Goal: Task Accomplishment & Management: Complete application form

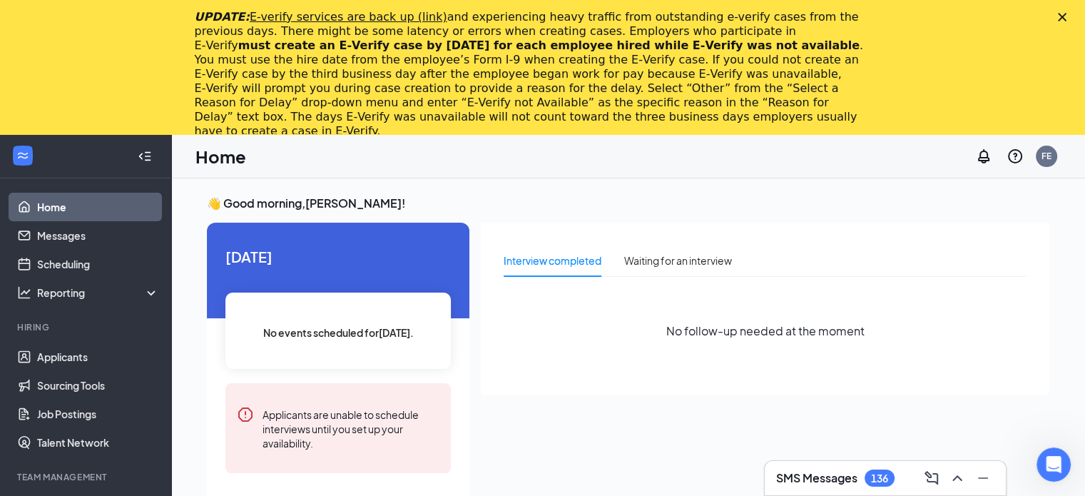
click at [1067, 16] on icon "Close" at bounding box center [1062, 17] width 9 height 9
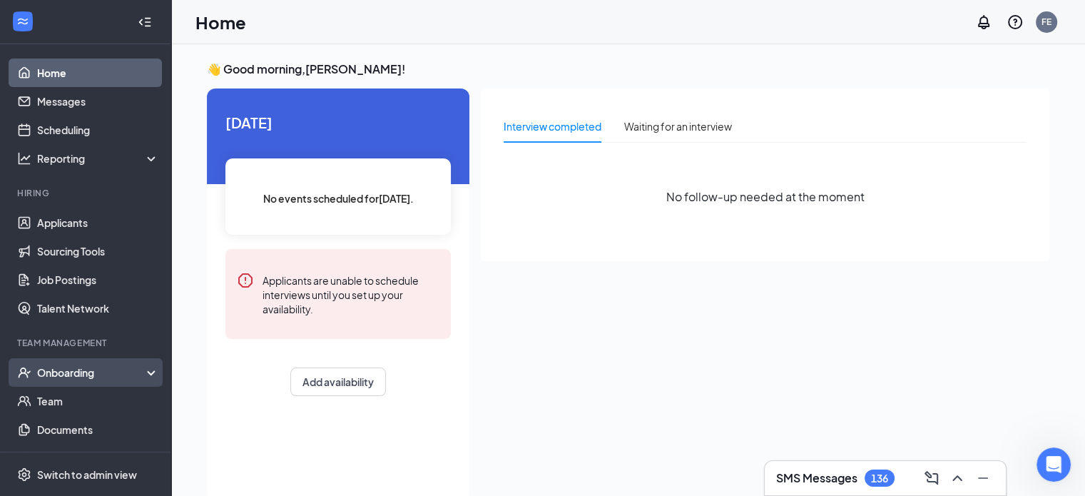
click at [89, 374] on div "Onboarding" at bounding box center [92, 372] width 110 height 14
click at [74, 405] on link "Overview" at bounding box center [98, 401] width 122 height 29
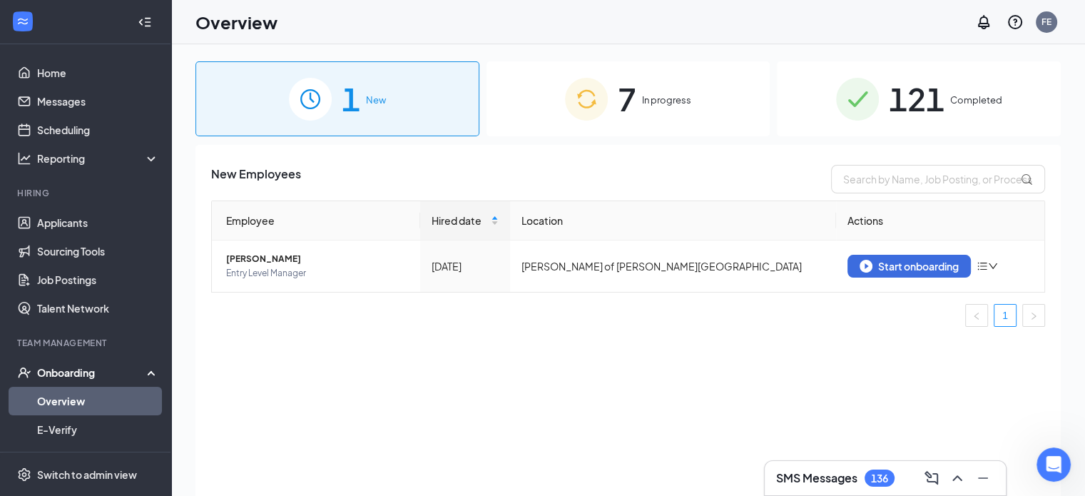
click at [651, 97] on span "In progress" at bounding box center [666, 100] width 49 height 14
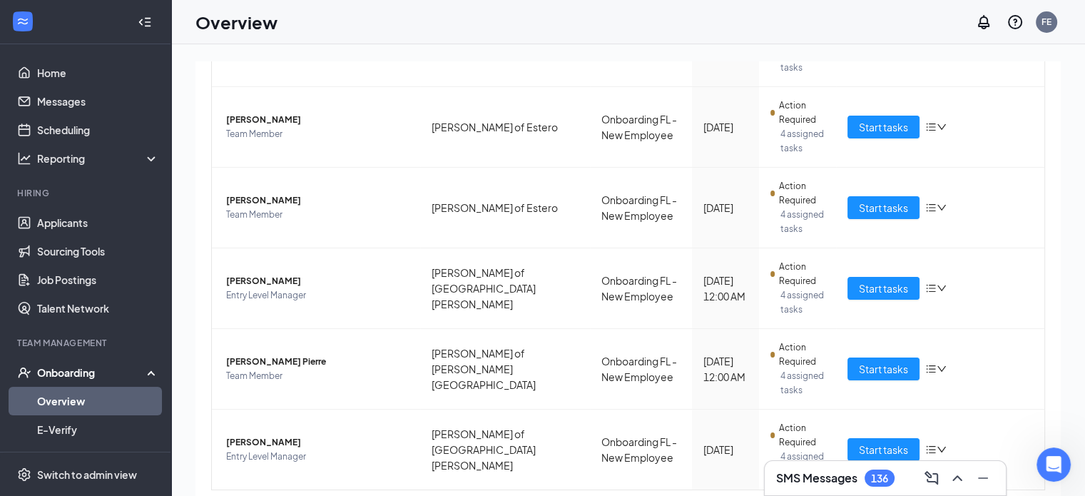
scroll to position [317, 0]
click at [899, 280] on span "Start tasks" at bounding box center [883, 288] width 49 height 16
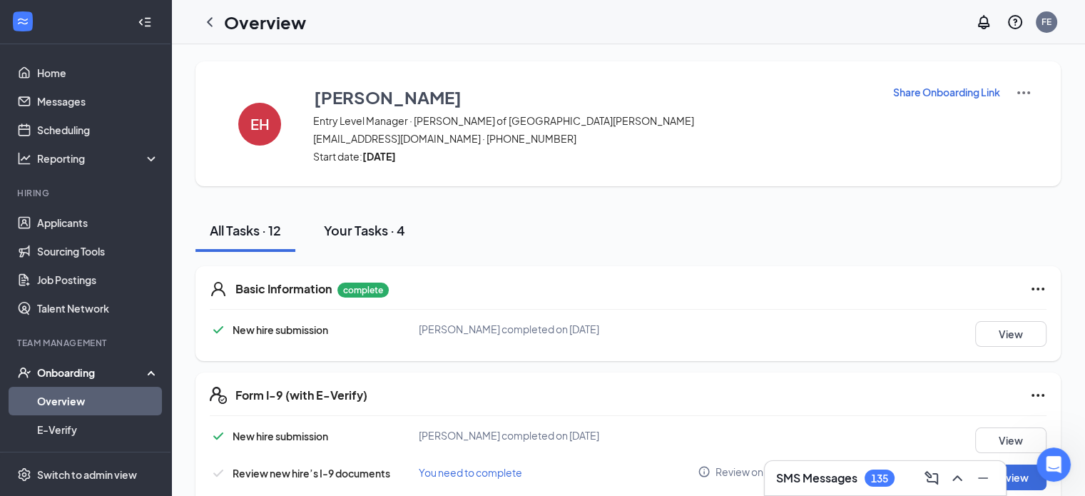
click at [365, 230] on div "Your Tasks · 4" at bounding box center [364, 230] width 81 height 18
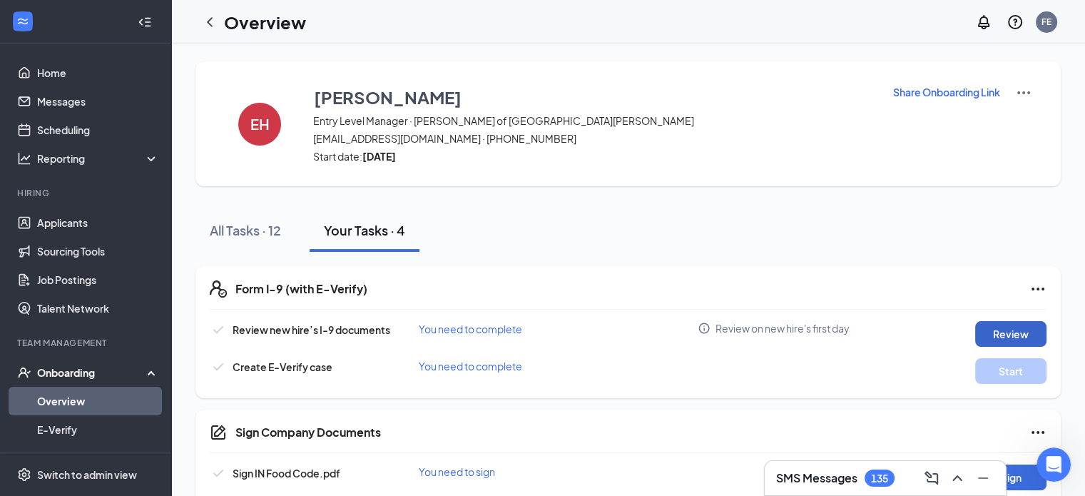
click at [1012, 330] on button "Review" at bounding box center [1010, 334] width 71 height 26
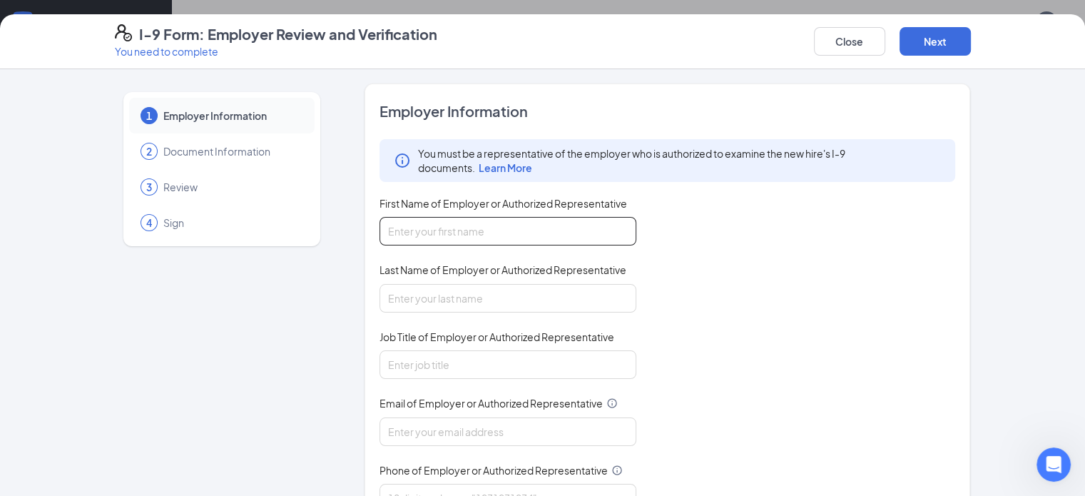
click at [452, 236] on input "First Name of Employer or Authorized Representative" at bounding box center [508, 231] width 257 height 29
type input "[PERSON_NAME]"
type input "[EMAIL_ADDRESS][DOMAIN_NAME]"
type input "3525854143"
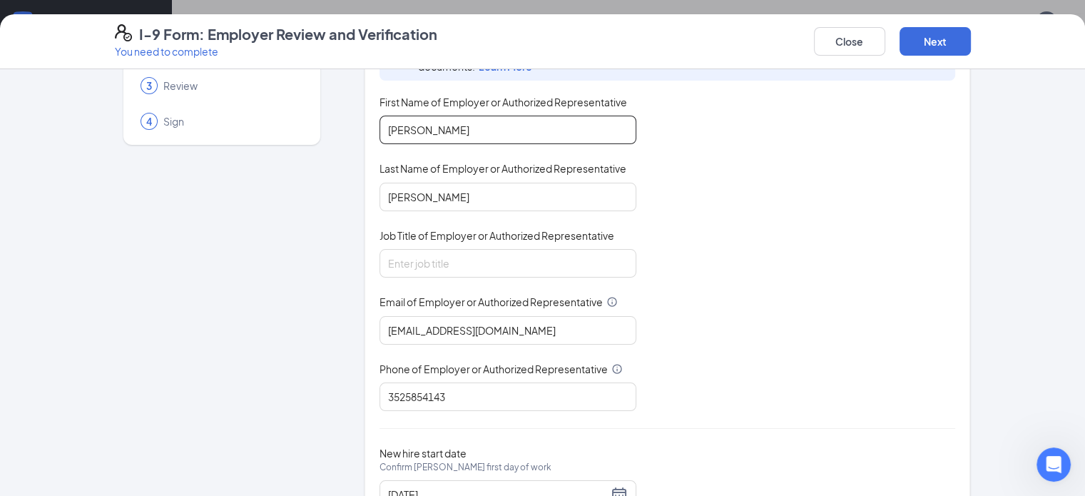
scroll to position [130, 0]
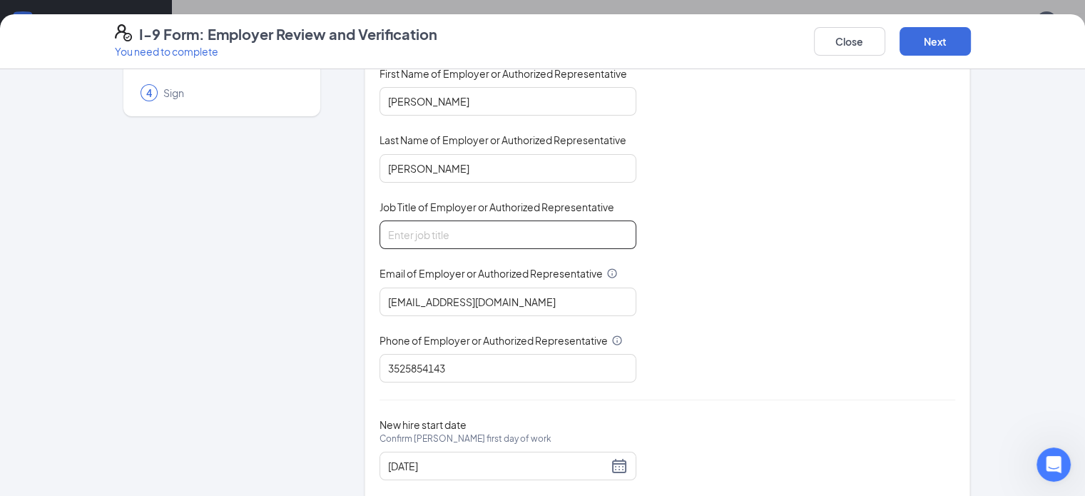
click at [447, 235] on input "Job Title of Employer or Authorized Representative" at bounding box center [508, 234] width 257 height 29
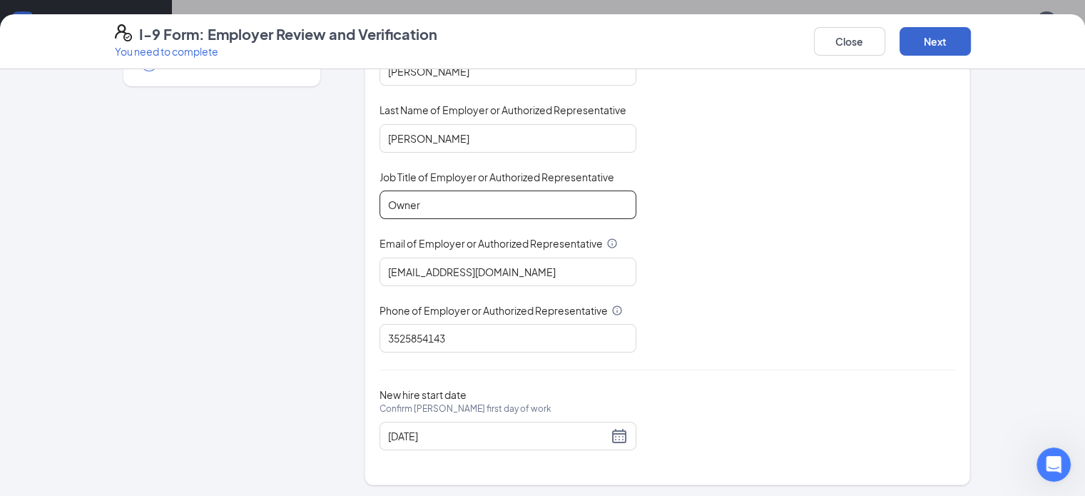
type input "Owner"
click at [971, 42] on button "Next" at bounding box center [935, 41] width 71 height 29
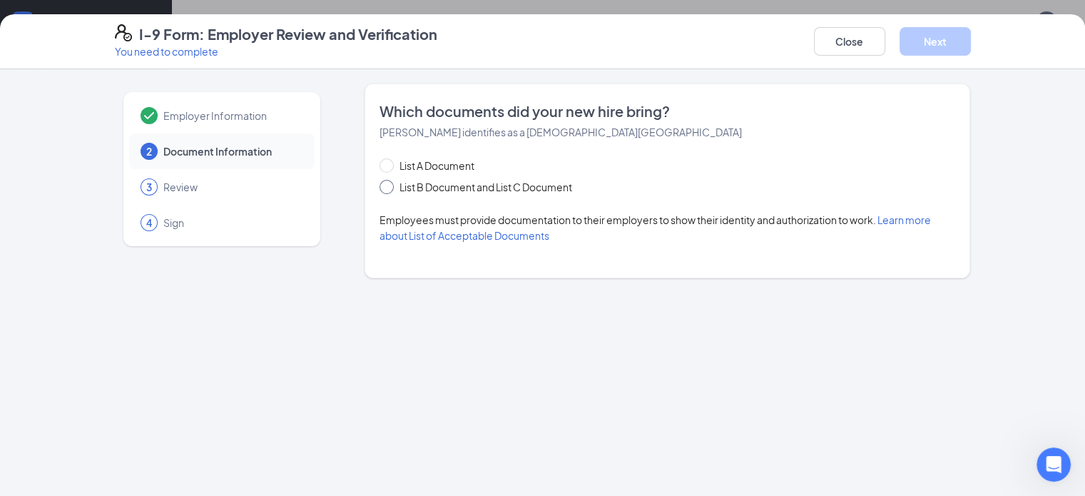
click at [380, 186] on input "List B Document and List C Document" at bounding box center [385, 185] width 10 height 10
radio input "true"
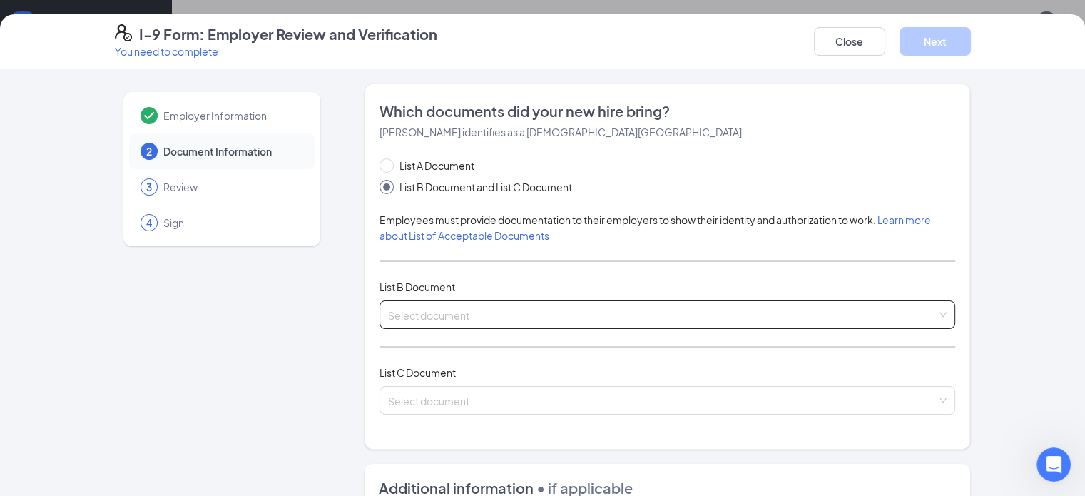
click at [462, 311] on div "Select document List B Documents Driver’s License issued by U.S State or outlyi…" at bounding box center [668, 314] width 576 height 29
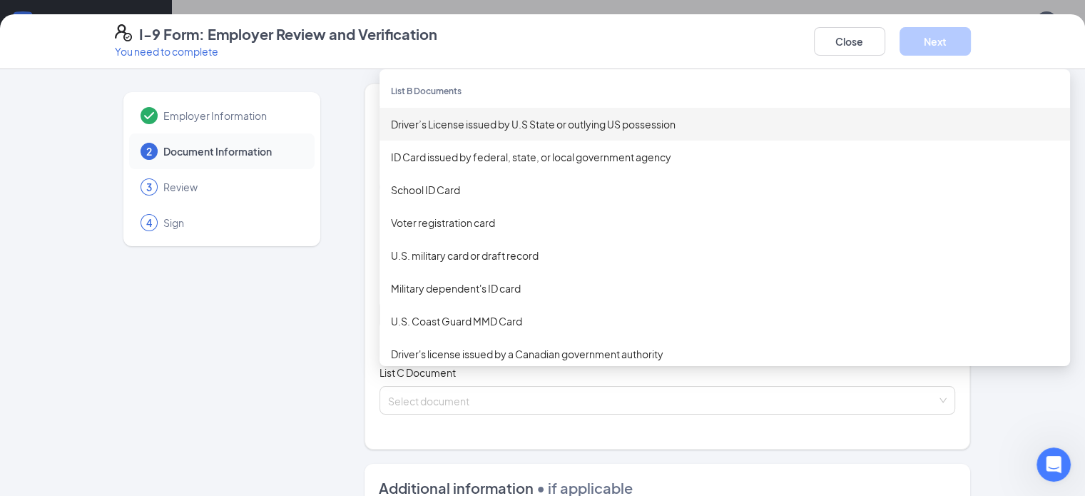
click at [601, 125] on div "Driver’s License issued by U.S State or outlying US possession" at bounding box center [725, 124] width 668 height 16
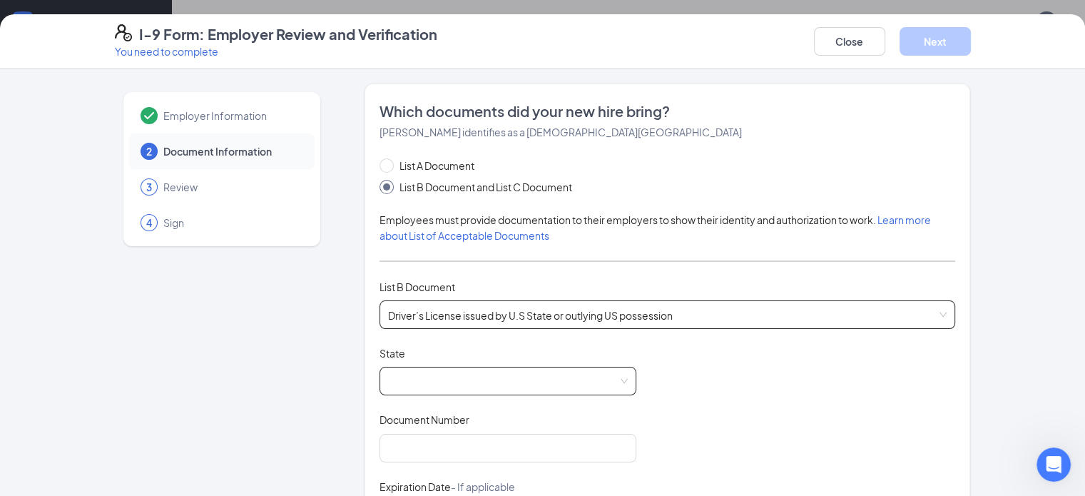
click at [434, 390] on span at bounding box center [508, 380] width 240 height 27
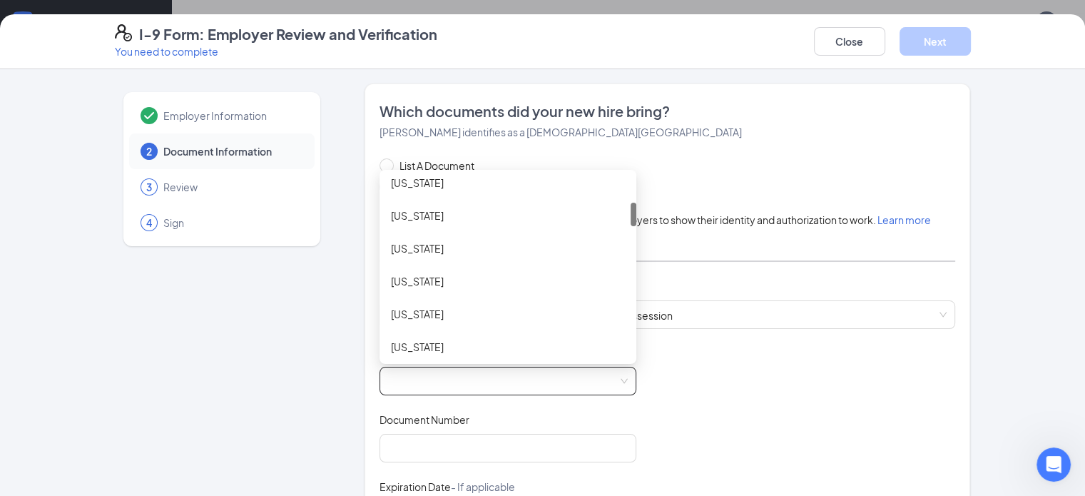
scroll to position [208, 0]
click at [462, 313] on div "[US_STATE]" at bounding box center [508, 312] width 234 height 16
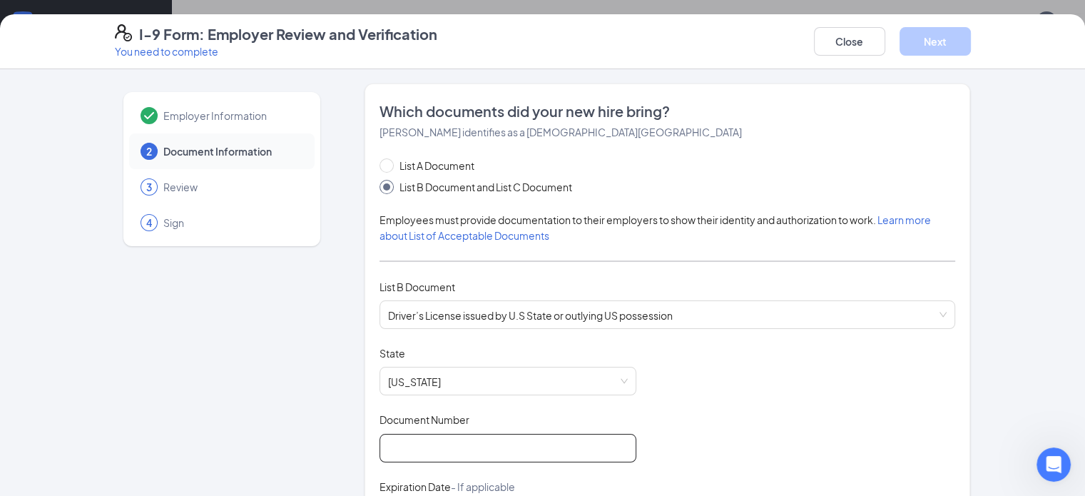
click at [433, 442] on input "Document Number" at bounding box center [508, 448] width 257 height 29
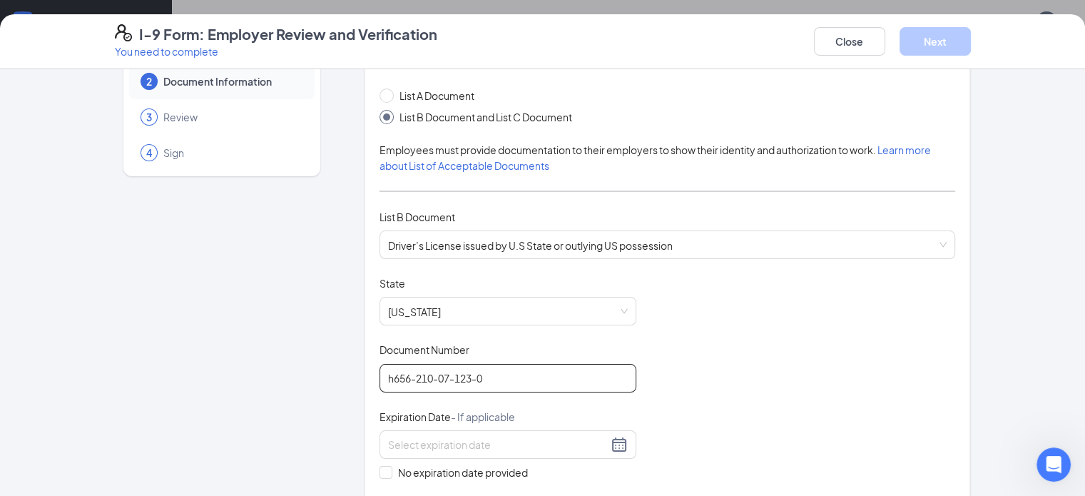
scroll to position [80, 0]
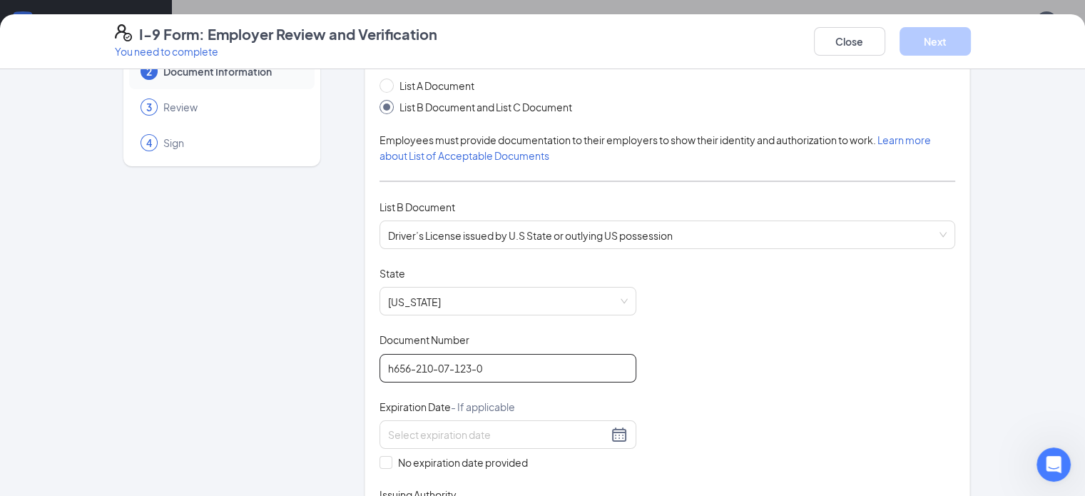
type input "h656-210-07-123-0"
click at [433, 442] on div at bounding box center [508, 434] width 257 height 29
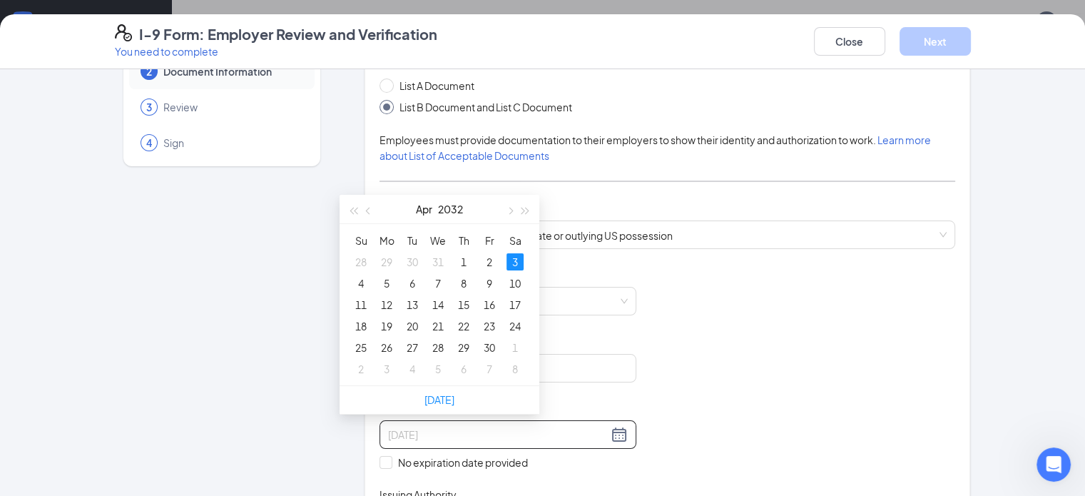
click at [517, 265] on div "3" at bounding box center [515, 261] width 17 height 17
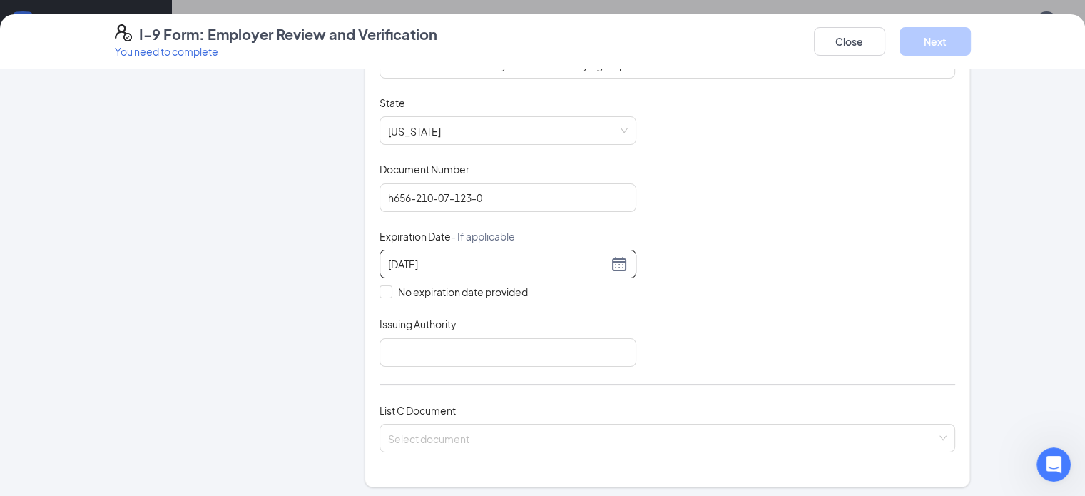
scroll to position [251, 0]
type input "[DATE]"
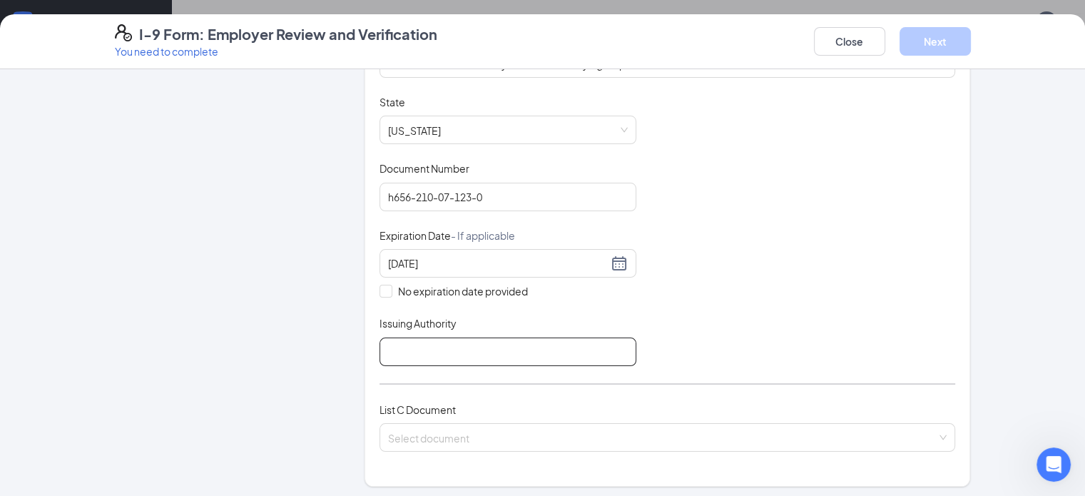
click at [530, 349] on input "Issuing Authority" at bounding box center [508, 351] width 257 height 29
type input "State of [US_STATE] Dept of Motor Vehicles"
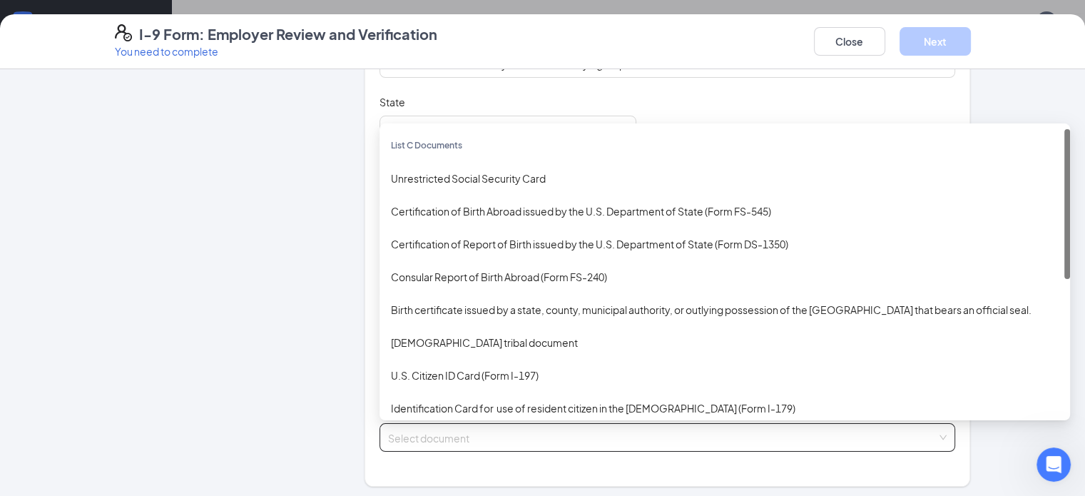
click at [489, 438] on input "search" at bounding box center [662, 434] width 549 height 21
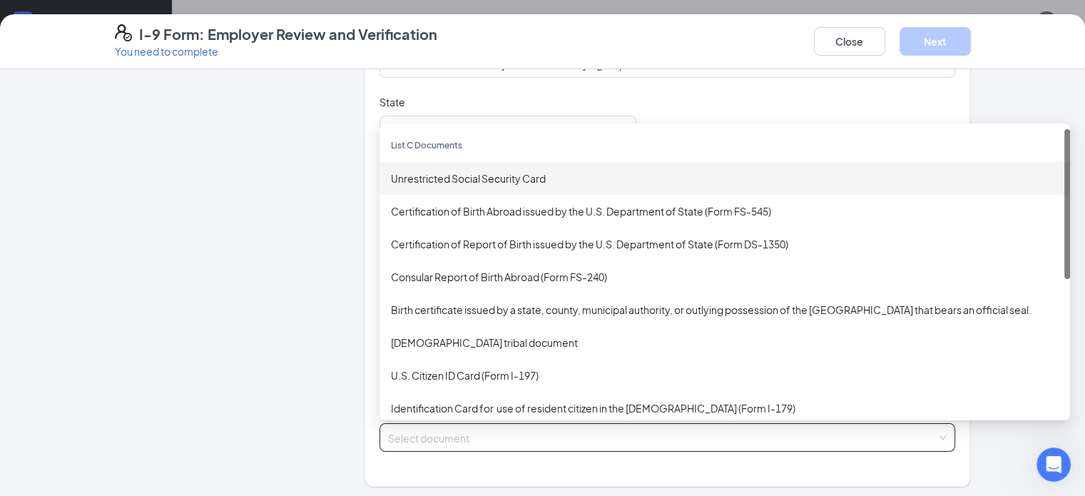
click at [584, 176] on div "Unrestricted Social Security Card" at bounding box center [725, 179] width 668 height 16
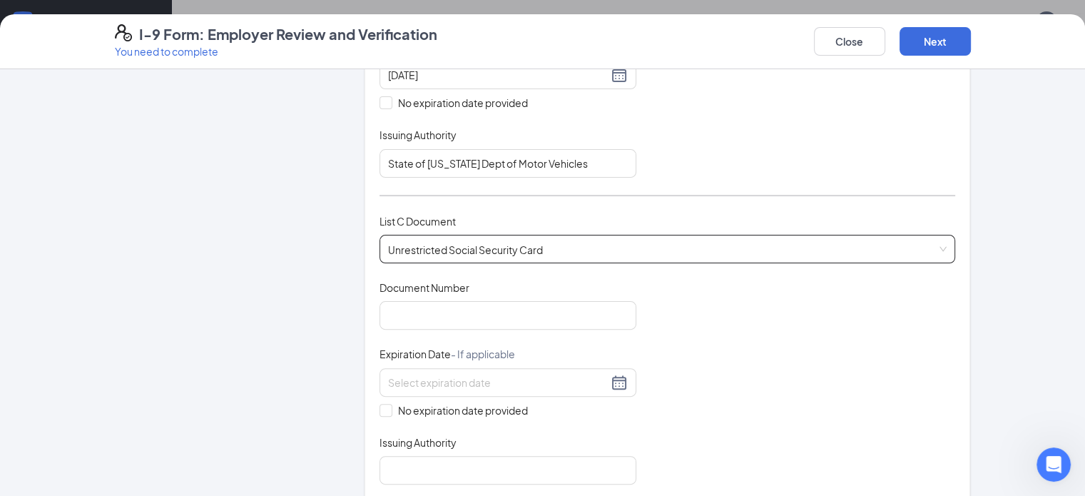
scroll to position [439, 0]
click at [524, 305] on input "Document Number" at bounding box center [508, 315] width 257 height 29
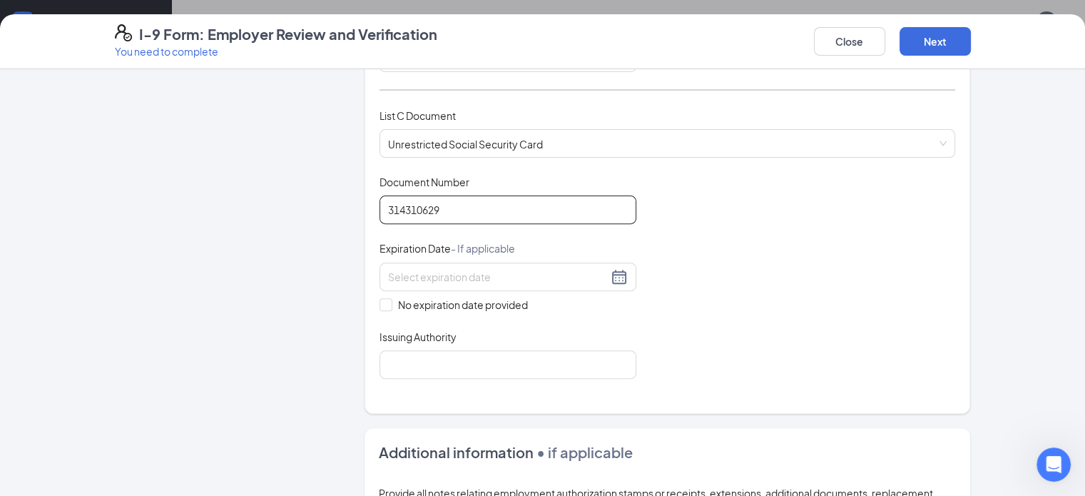
scroll to position [559, 0]
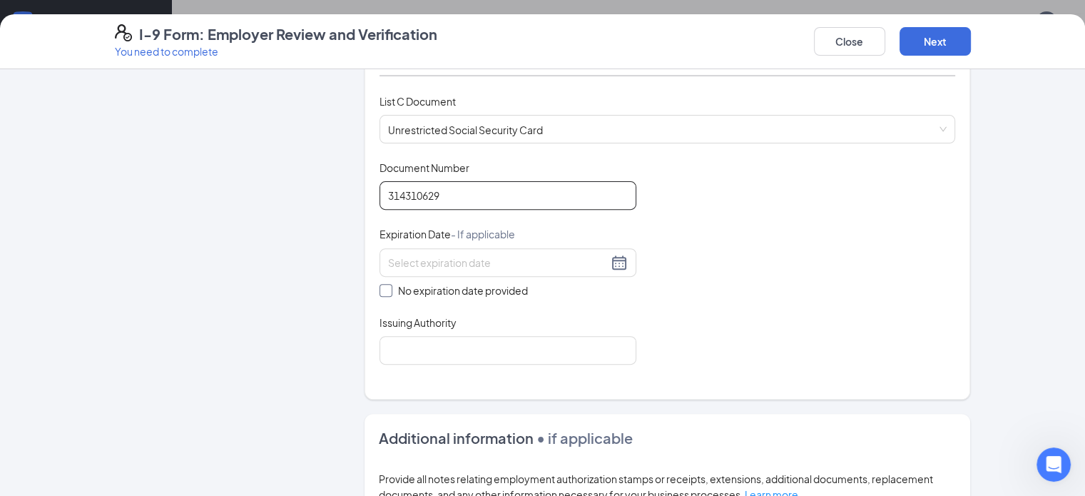
type input "314310629"
click at [380, 289] on span at bounding box center [386, 290] width 13 height 13
click at [380, 289] on input "No expiration date provided" at bounding box center [385, 289] width 10 height 10
checkbox input "true"
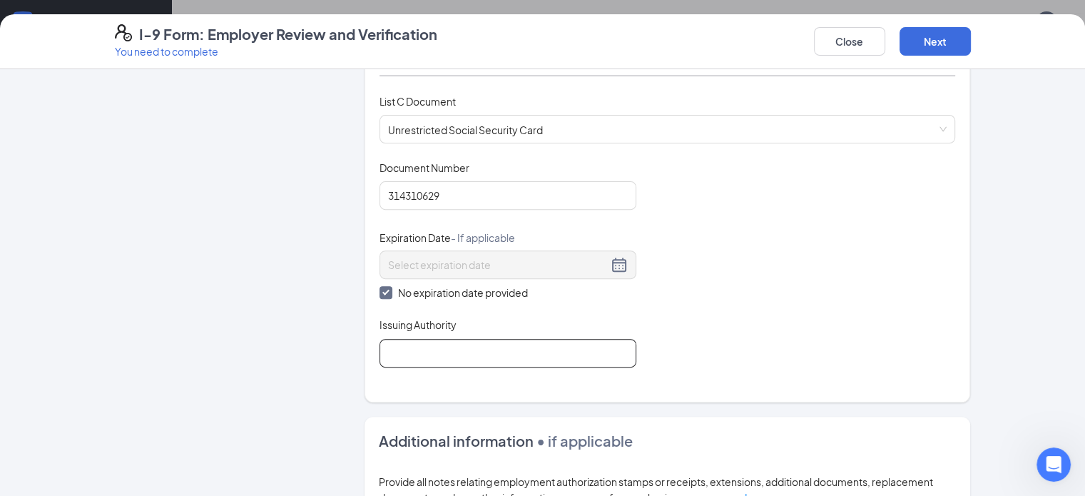
click at [380, 339] on input "Issuing Authority" at bounding box center [508, 353] width 257 height 29
type input "Social Security Administration"
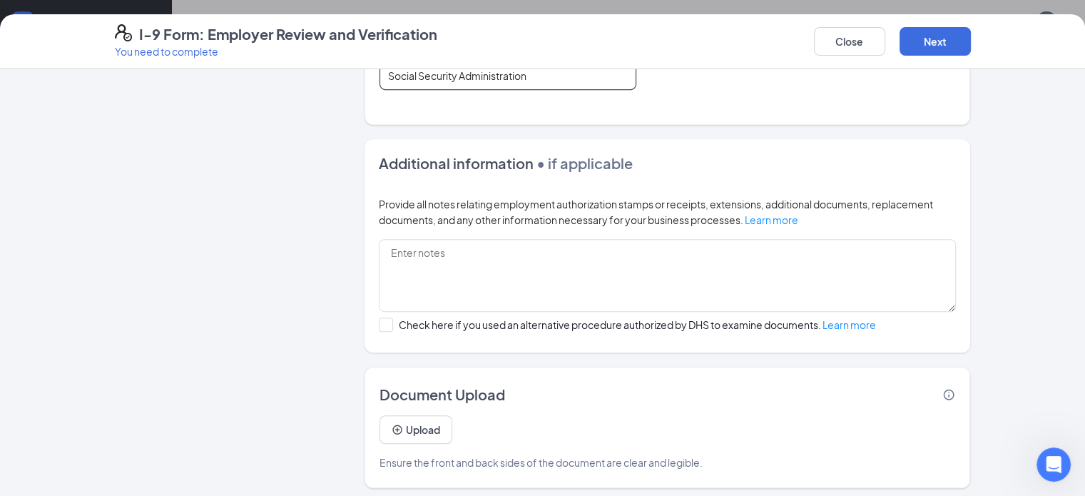
scroll to position [68, 0]
click at [380, 424] on button "Upload" at bounding box center [416, 429] width 73 height 29
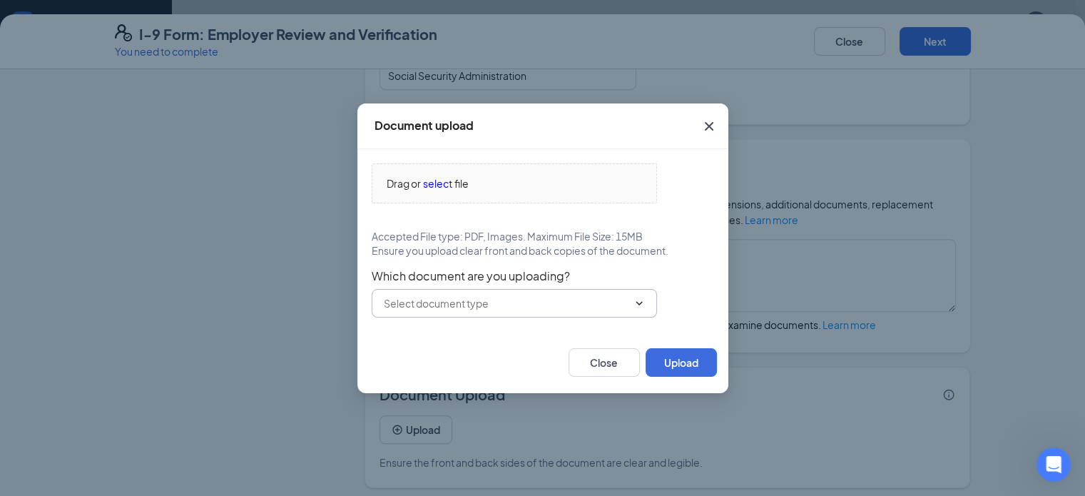
click at [492, 309] on input "text" at bounding box center [506, 303] width 244 height 16
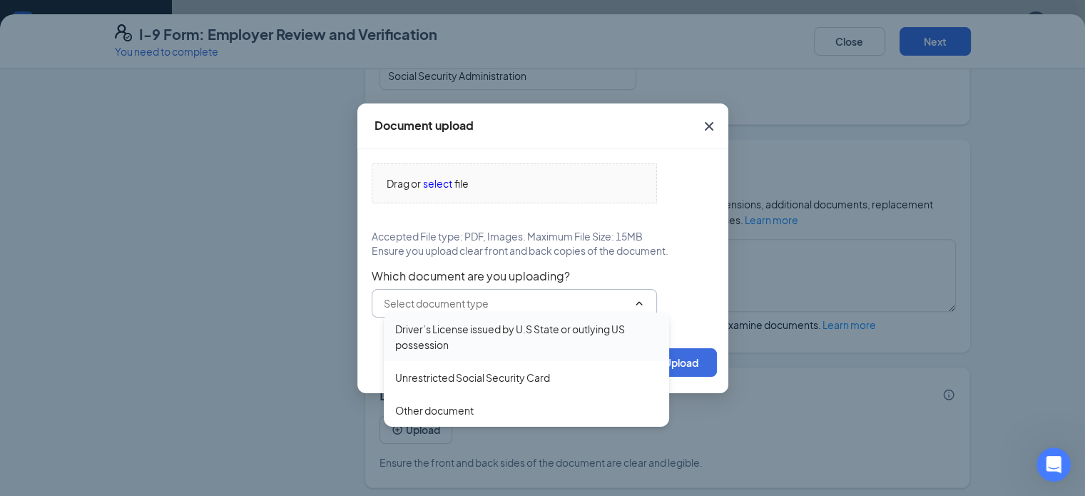
click at [491, 333] on div "Driver’s License issued by U.S State or outlying US possession" at bounding box center [526, 336] width 263 height 31
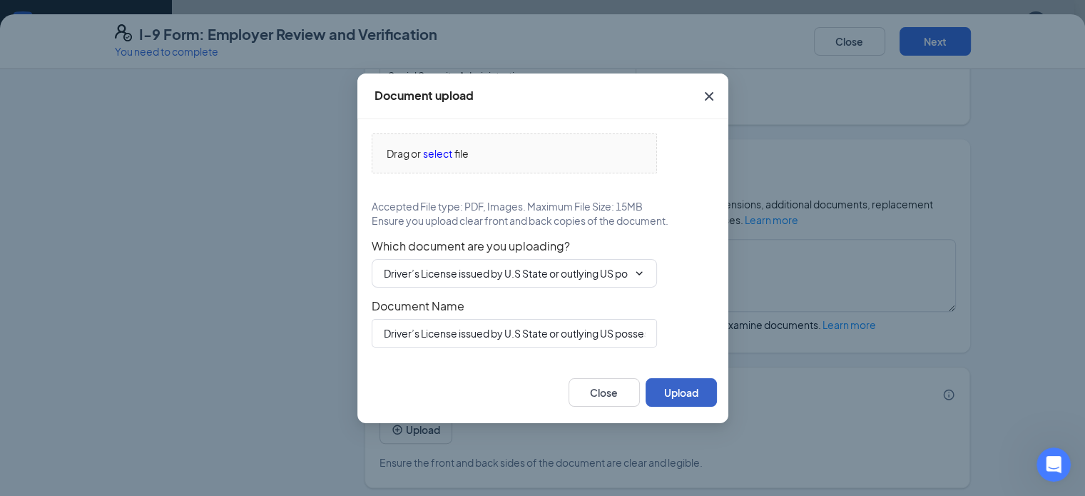
click at [687, 389] on button "Upload" at bounding box center [681, 392] width 71 height 29
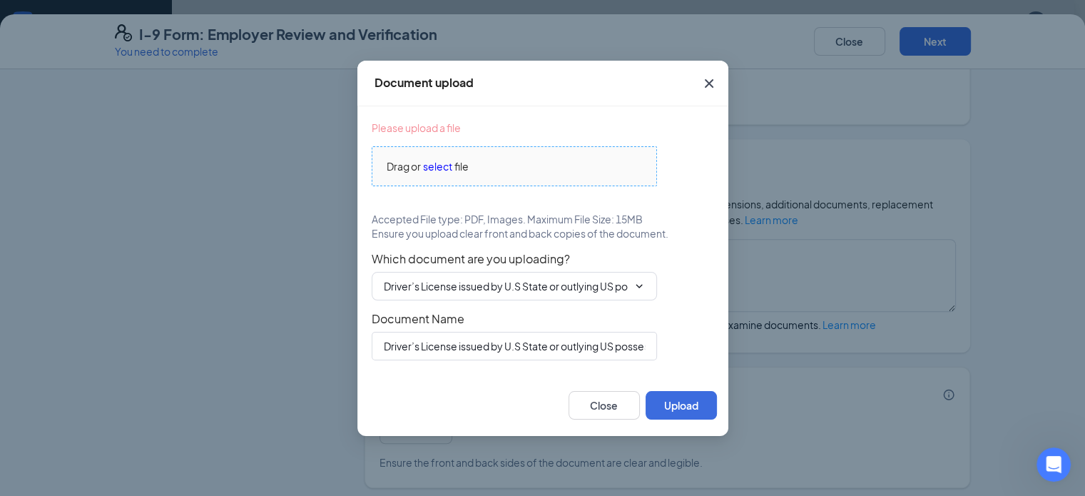
click at [431, 161] on span "select" at bounding box center [437, 166] width 29 height 16
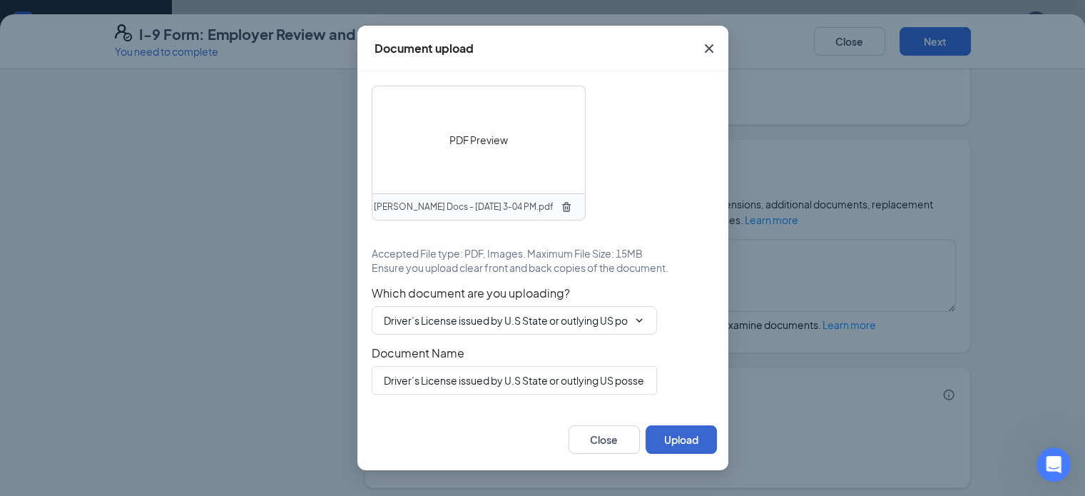
click at [688, 397] on div "PDF Preview [PERSON_NAME] Docs - [DATE] 3-04 PM.pdf Accepted File type: PDF, Im…" at bounding box center [542, 239] width 371 height 337
click at [676, 445] on button "Upload" at bounding box center [681, 439] width 71 height 29
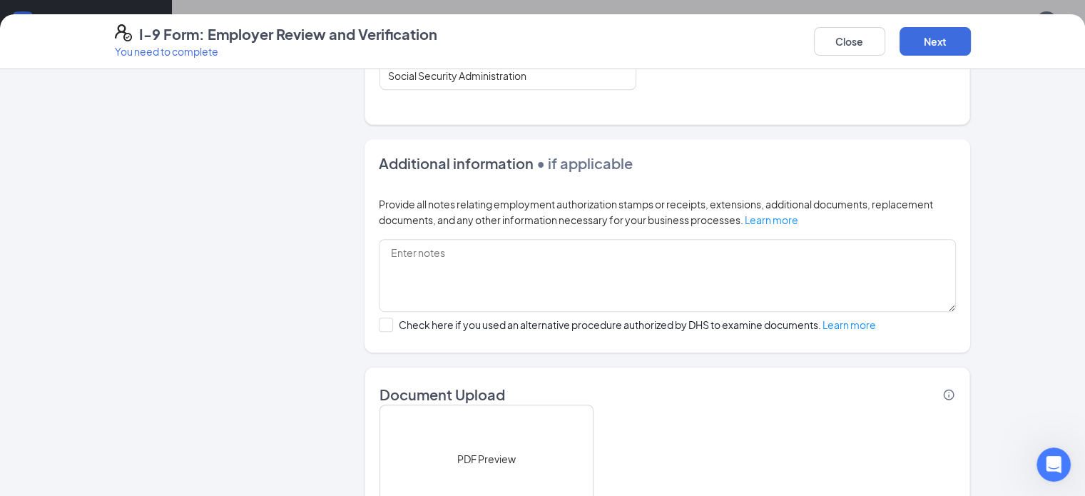
scroll to position [971, 0]
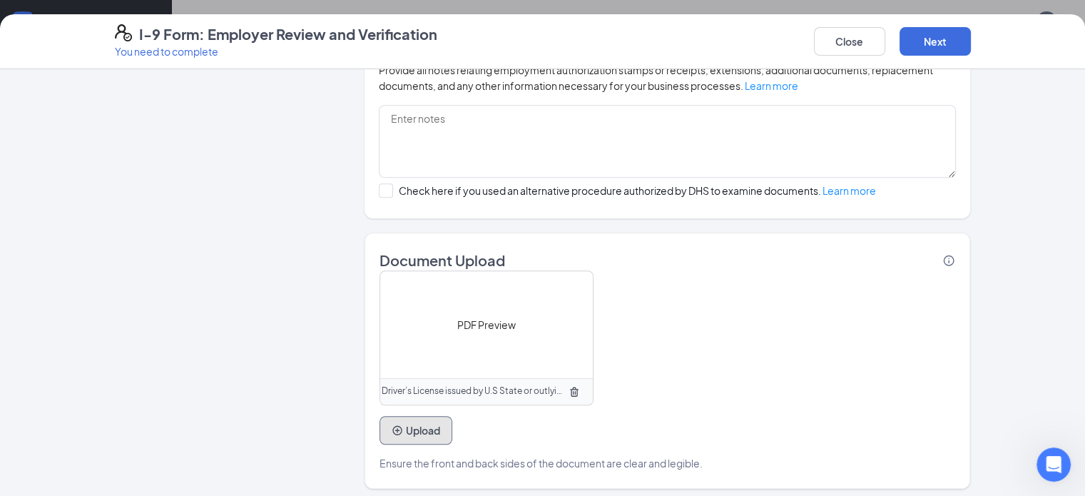
click at [380, 424] on button "Upload" at bounding box center [416, 430] width 73 height 29
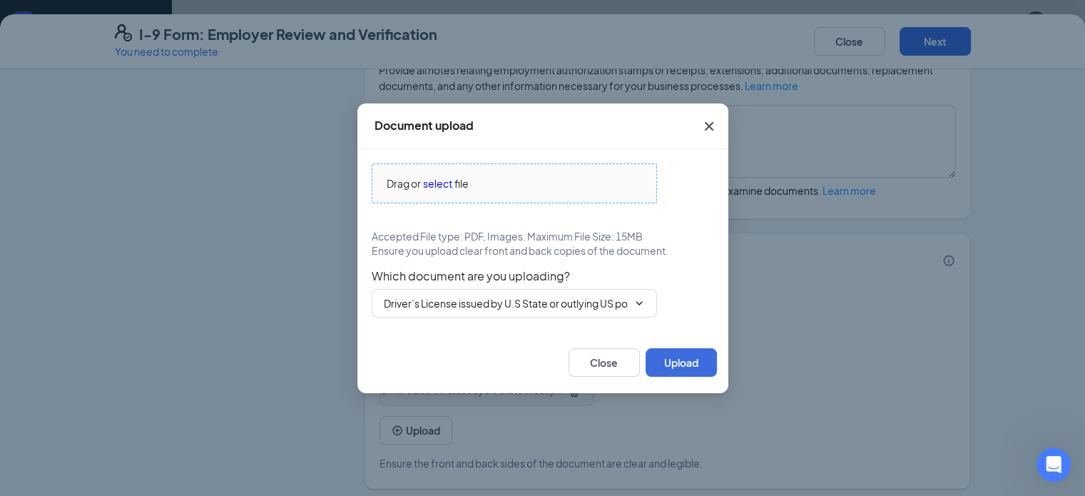
click at [440, 185] on span "select" at bounding box center [437, 183] width 29 height 16
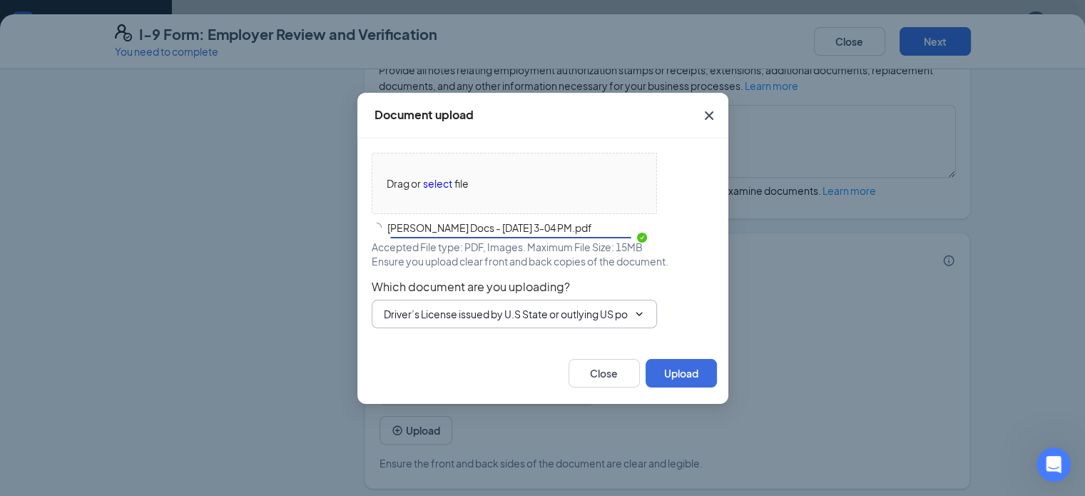
click at [651, 323] on span "Driver’s License issued by U.S State or outlying US possession Driver’s License…" at bounding box center [514, 314] width 285 height 29
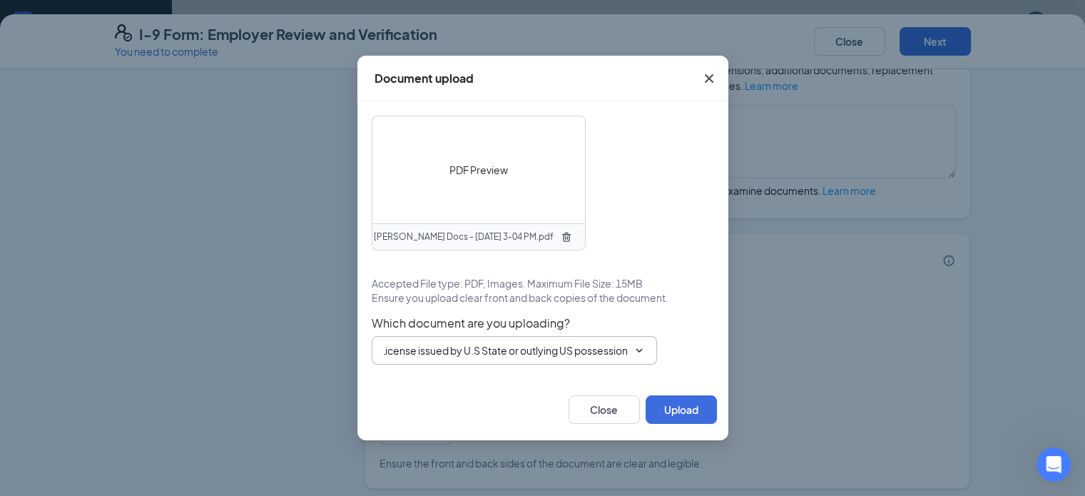
scroll to position [0, 0]
click at [629, 345] on span "Driver’s License issued by U.S State or outlying US possession Driver’s License…" at bounding box center [514, 350] width 285 height 29
click at [641, 350] on icon "ChevronDown" at bounding box center [639, 350] width 11 height 11
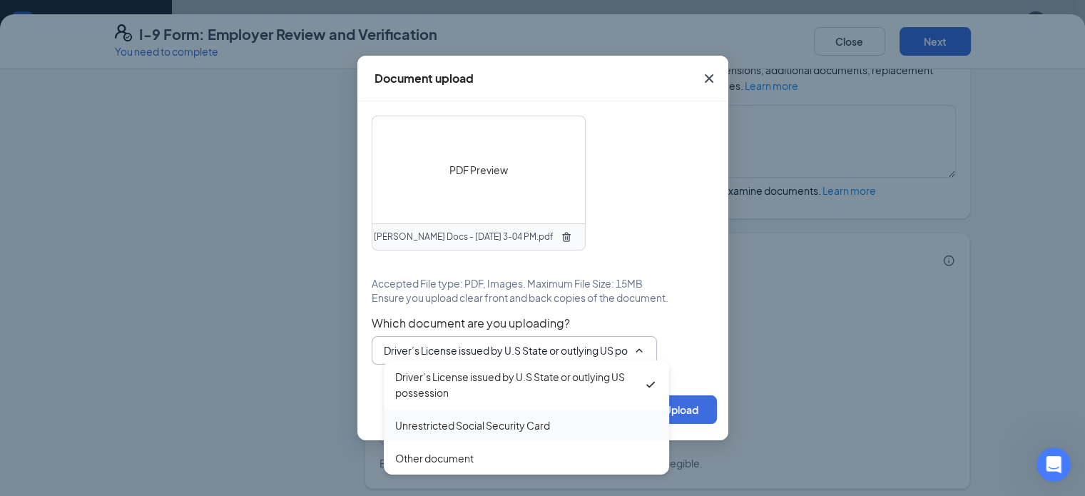
click at [576, 417] on div "Unrestricted Social Security Card" at bounding box center [526, 425] width 285 height 33
type input "Unrestricted Social Security Card"
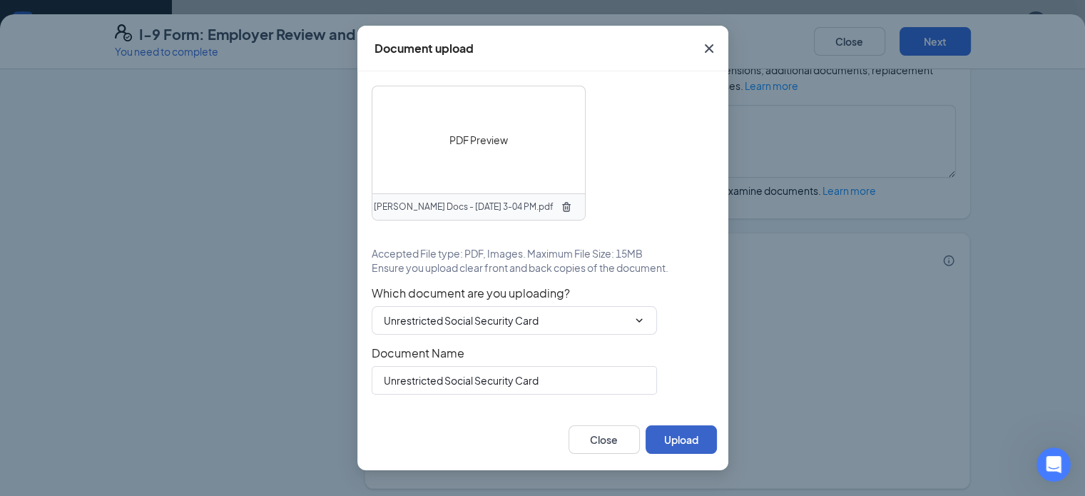
click at [683, 435] on button "Upload" at bounding box center [681, 439] width 71 height 29
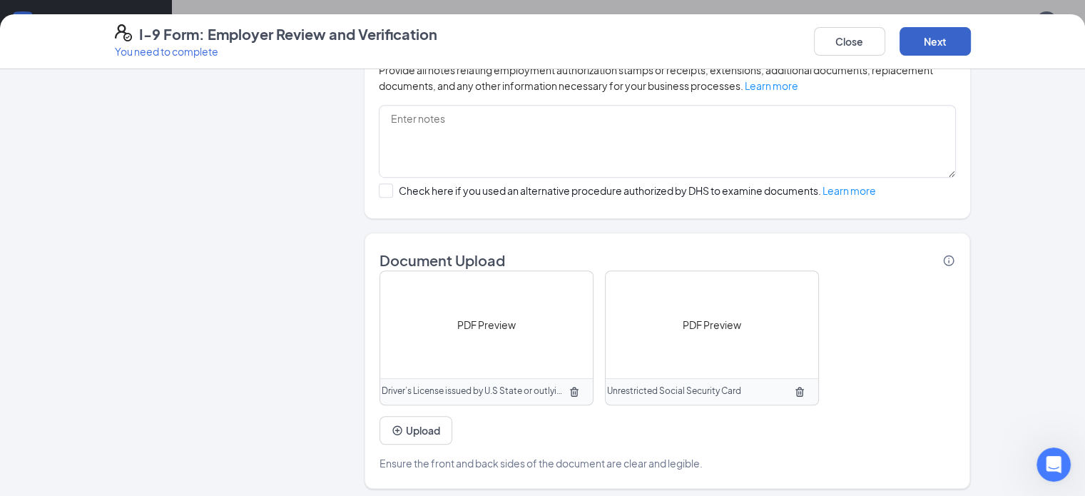
click at [971, 45] on button "Next" at bounding box center [935, 41] width 71 height 29
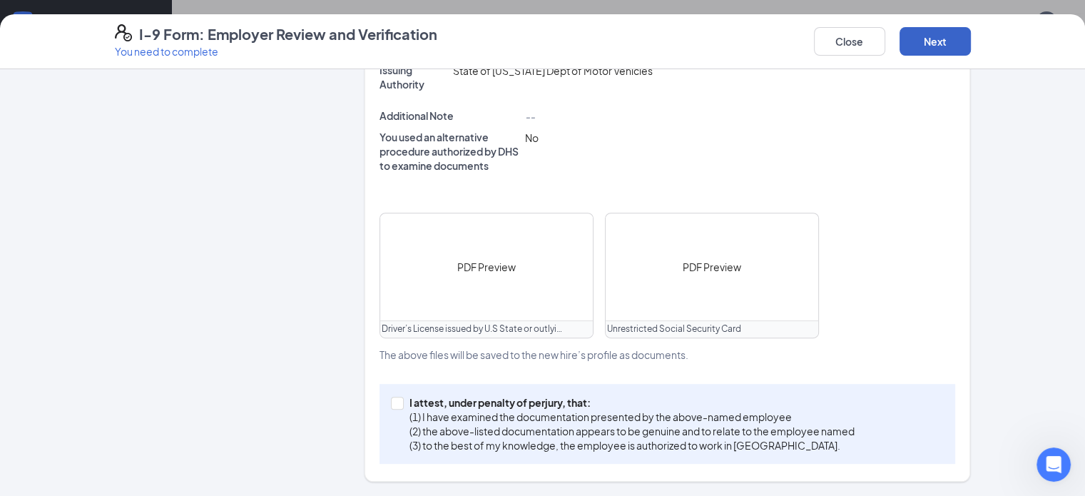
scroll to position [479, 0]
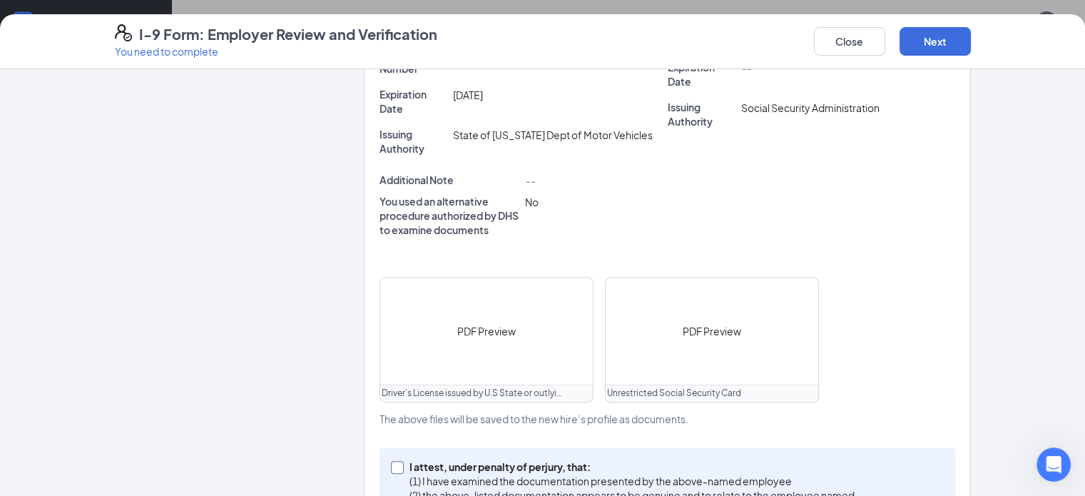
click at [391, 461] on span at bounding box center [397, 467] width 13 height 13
click at [391, 461] on input "I attest, under penalty of [PERSON_NAME], that: (1) I have examined the documen…" at bounding box center [396, 466] width 10 height 10
checkbox input "true"
click at [971, 42] on button "Next" at bounding box center [935, 41] width 71 height 29
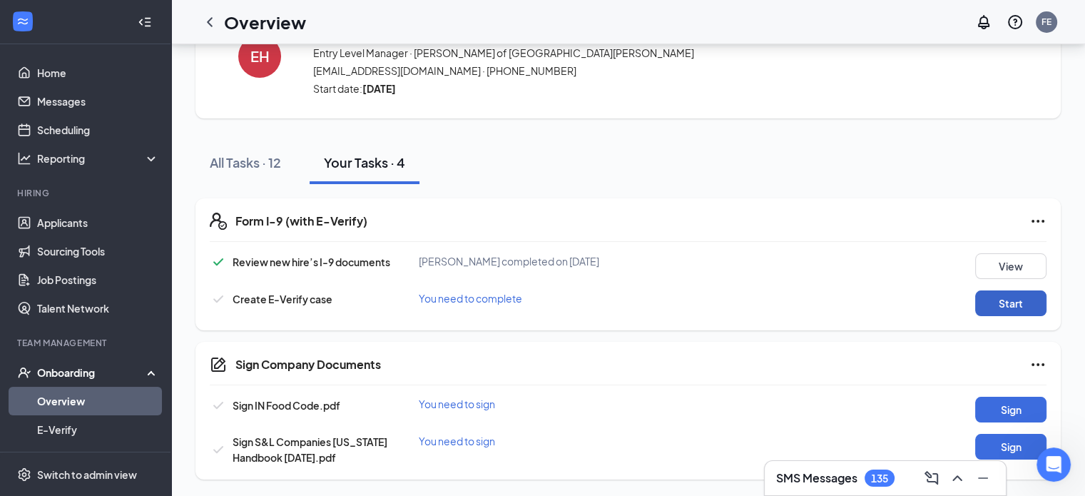
click at [1021, 300] on button "Start" at bounding box center [1010, 303] width 71 height 26
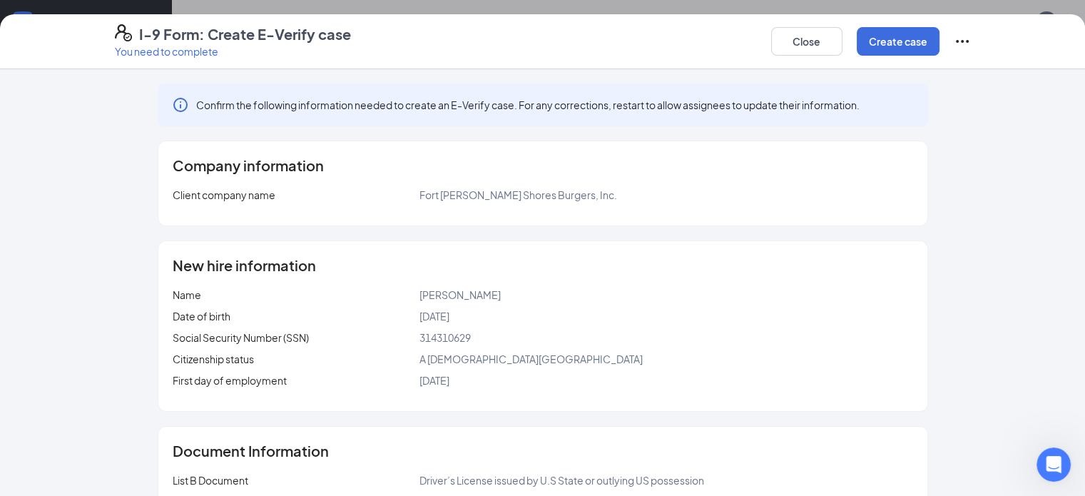
scroll to position [208, 0]
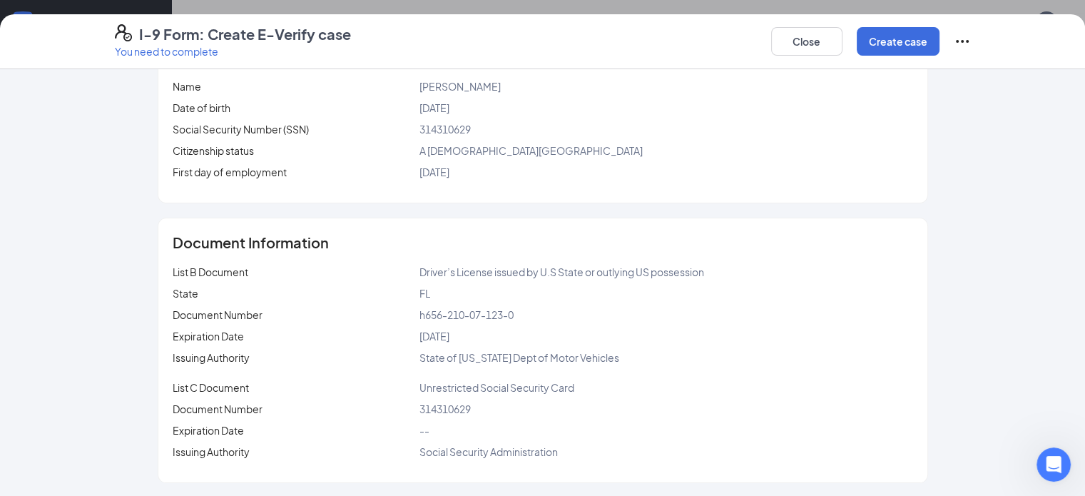
click at [981, 58] on div "I-9 Form: Create E-Verify case You need to complete Close Create case" at bounding box center [542, 41] width 1085 height 55
click at [940, 42] on button "Create case" at bounding box center [898, 41] width 83 height 29
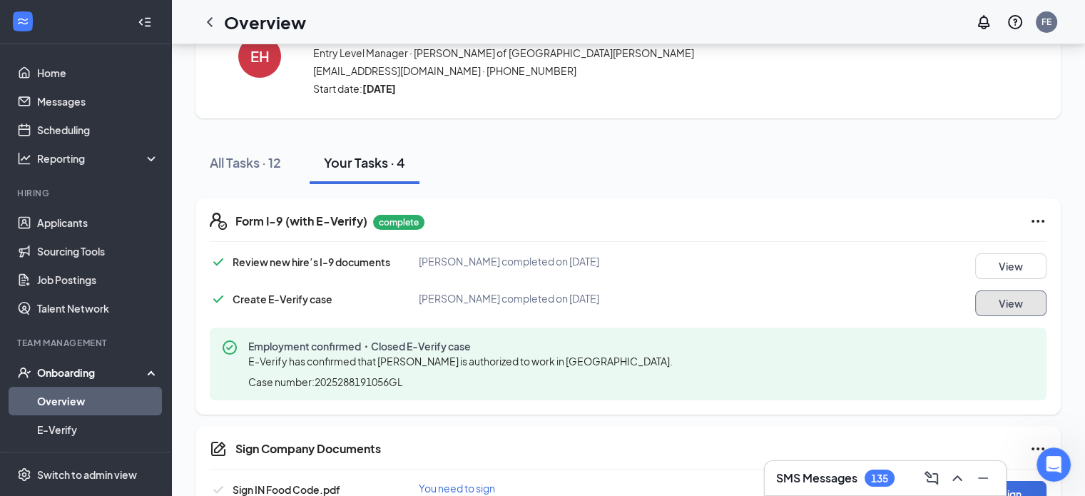
scroll to position [151, 0]
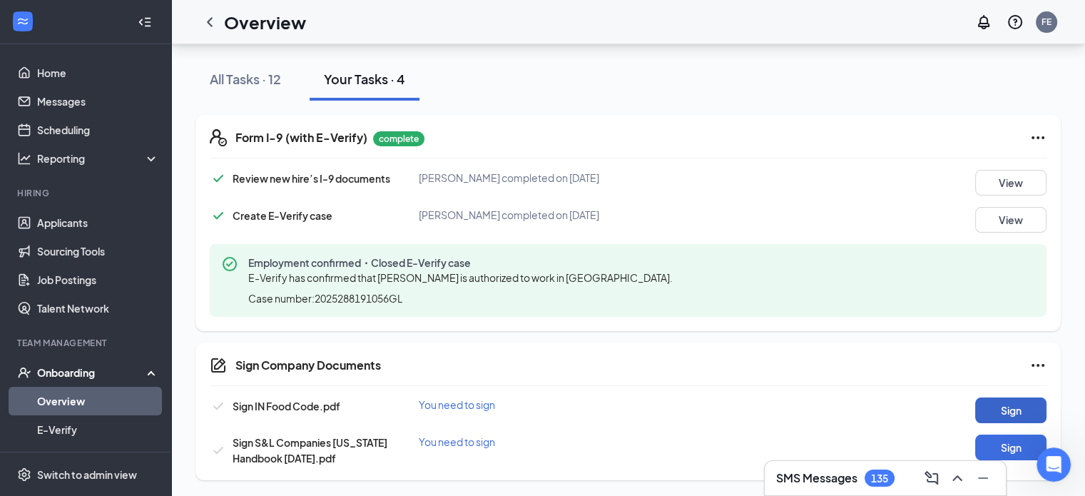
click at [1009, 412] on button "Sign" at bounding box center [1010, 410] width 71 height 26
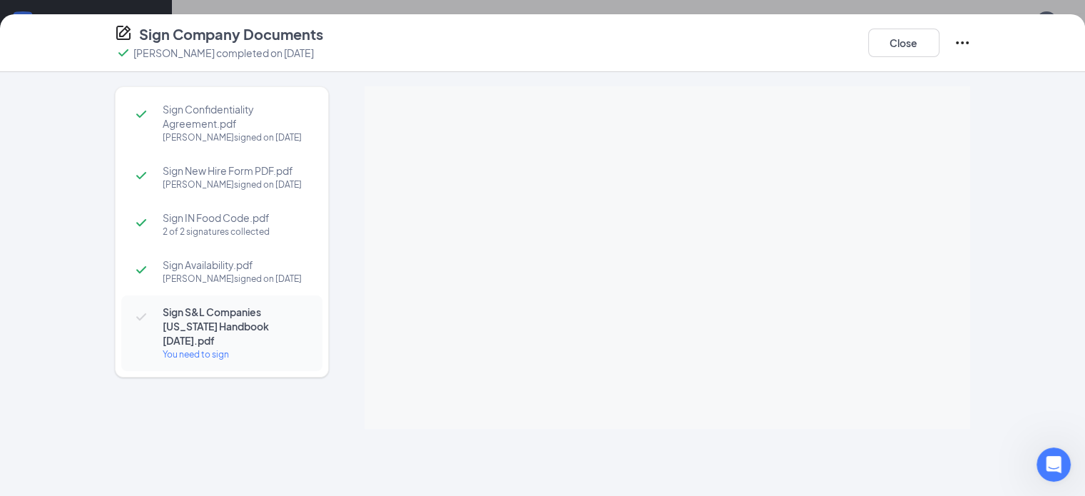
click at [163, 305] on span "Sign S&L Companies [US_STATE] Handbook [DATE].pdf" at bounding box center [236, 326] width 146 height 43
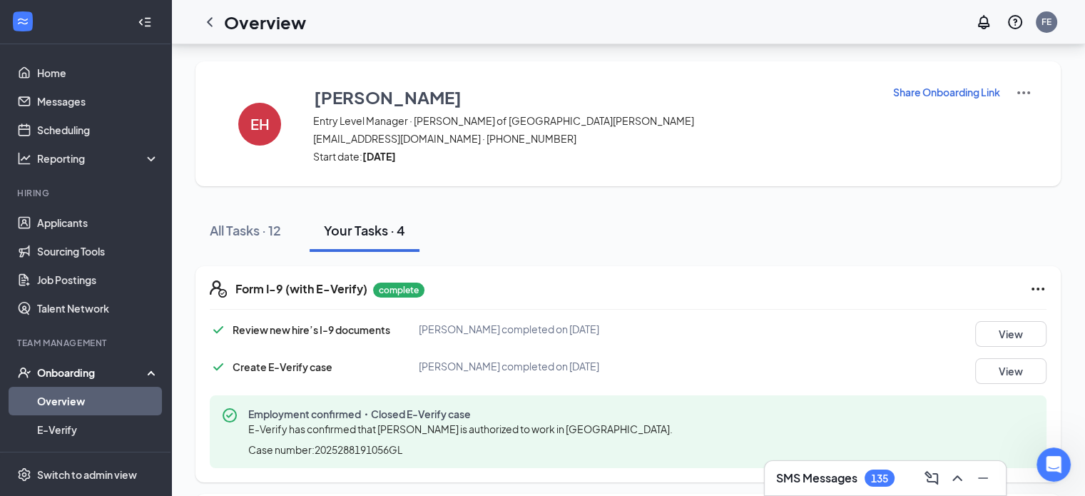
scroll to position [157, 0]
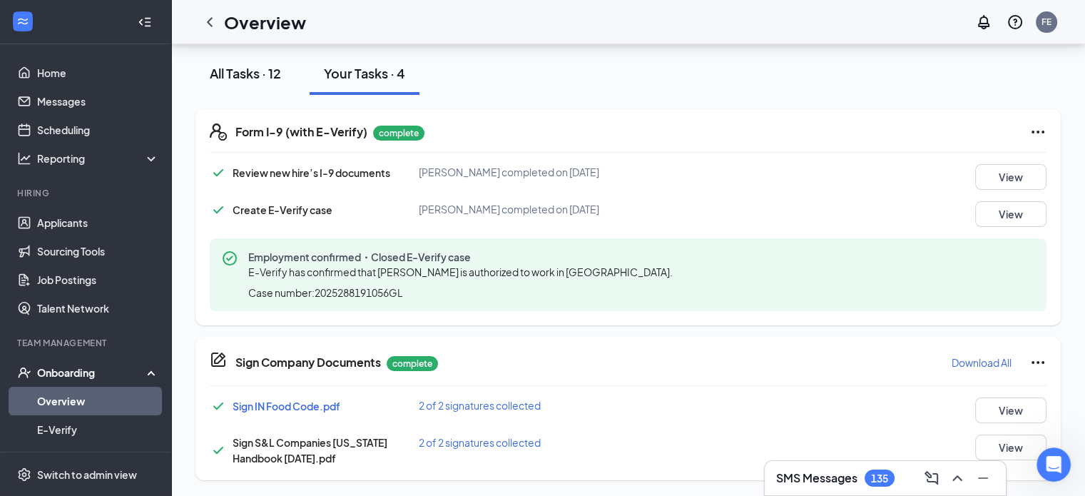
click at [239, 76] on div "All Tasks · 12" at bounding box center [245, 73] width 71 height 18
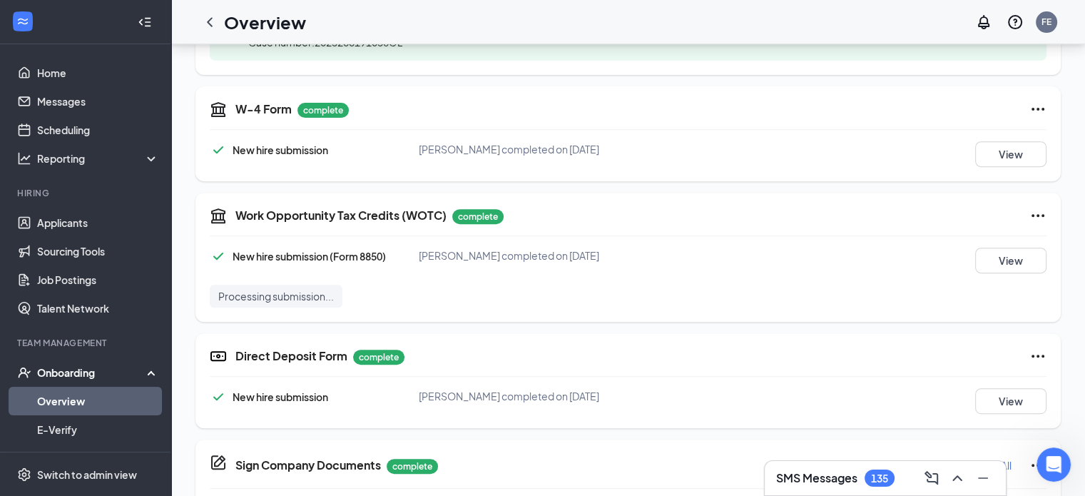
scroll to position [765, 0]
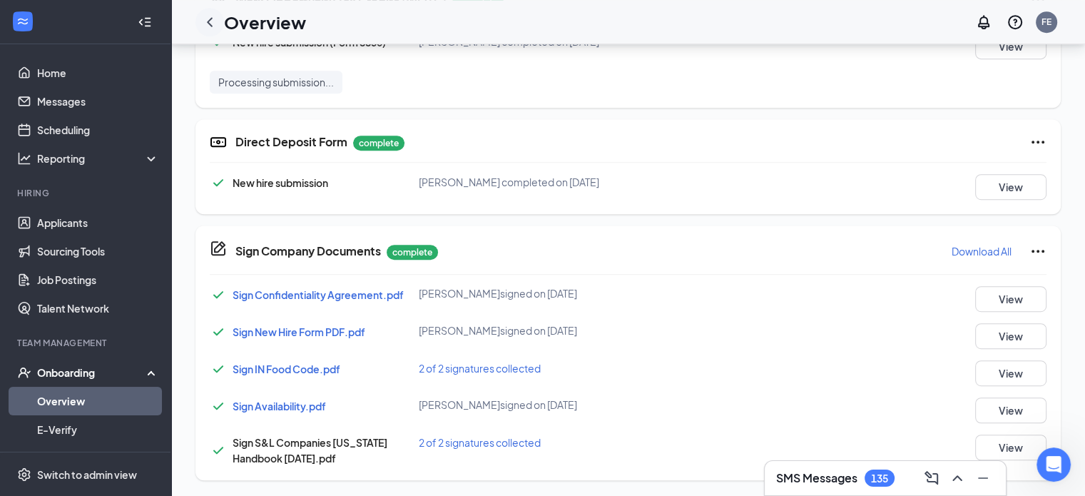
click at [220, 23] on div at bounding box center [209, 22] width 29 height 29
click at [208, 19] on icon "ChevronLeft" at bounding box center [209, 22] width 17 height 17
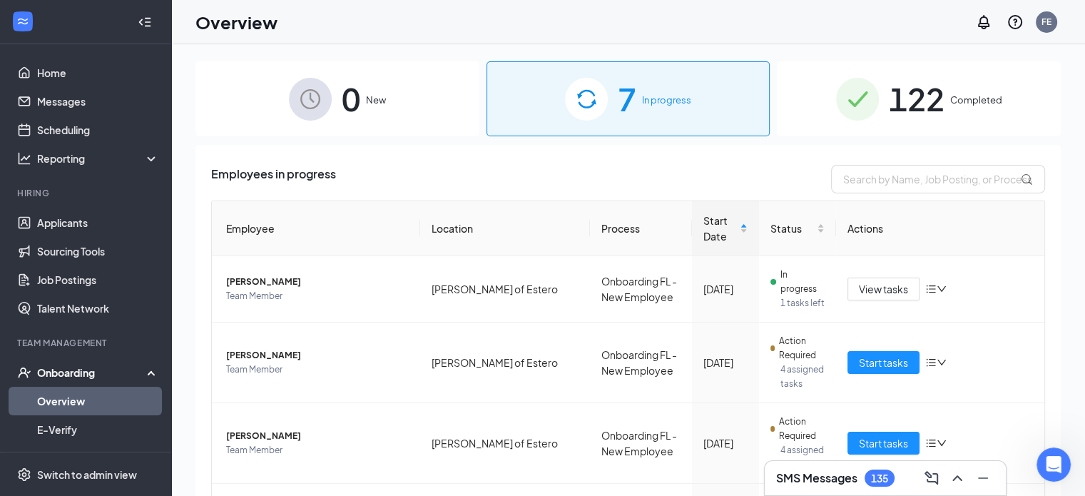
click at [582, 93] on img at bounding box center [586, 99] width 43 height 43
